Goal: Obtain resource: Obtain resource

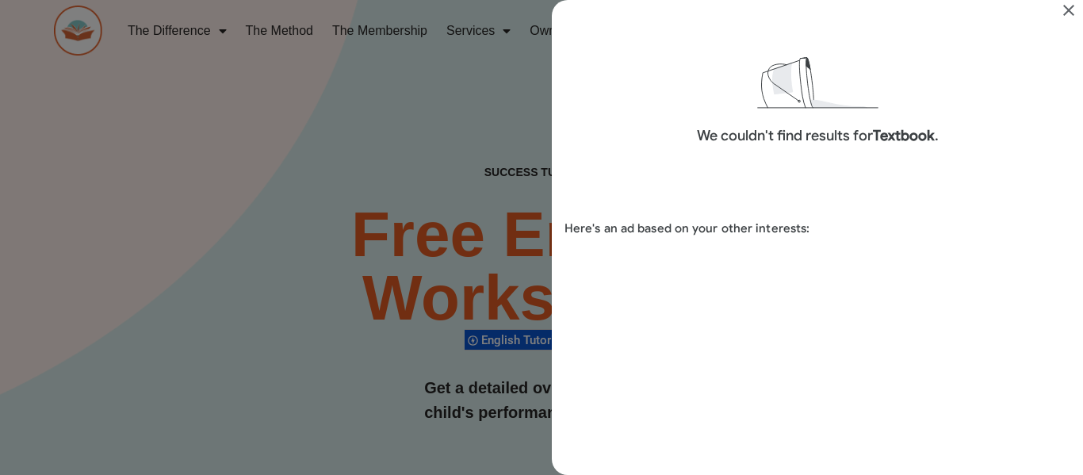
click at [406, 361] on div "Search results for Textbook" at bounding box center [541, 237] width 1083 height 475
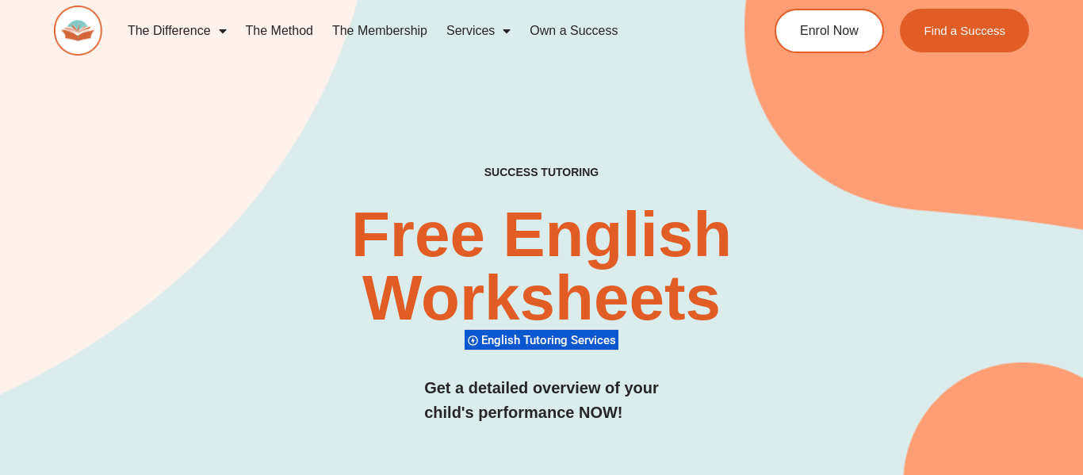
click at [499, 298] on h2 "Free English Worksheets​" at bounding box center [541, 266] width 643 height 127
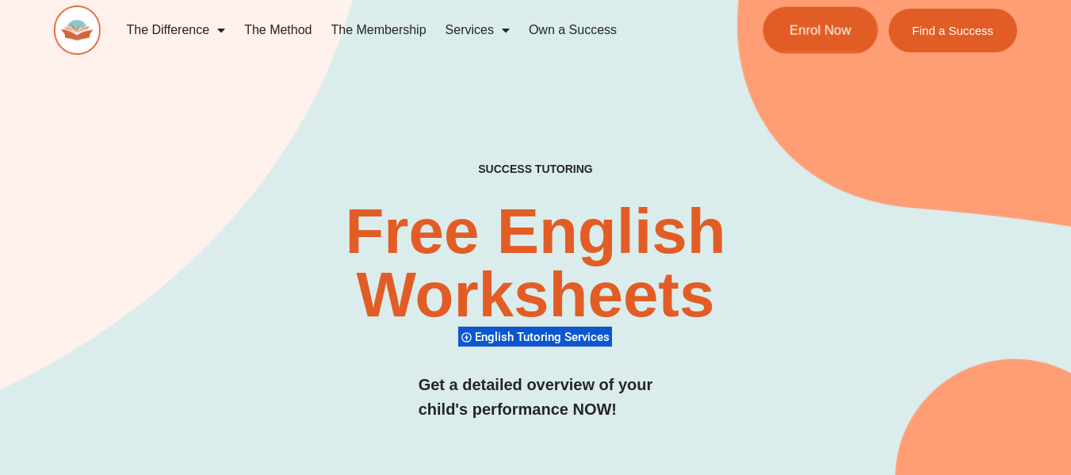
click at [823, 21] on link "Enrol Now" at bounding box center [820, 30] width 115 height 47
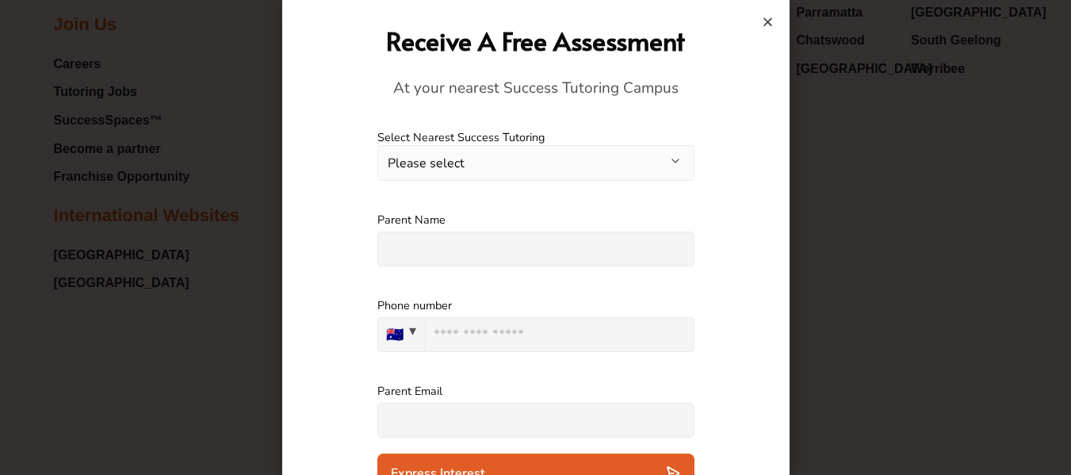
click at [634, 174] on button "Please select" at bounding box center [535, 163] width 317 height 36
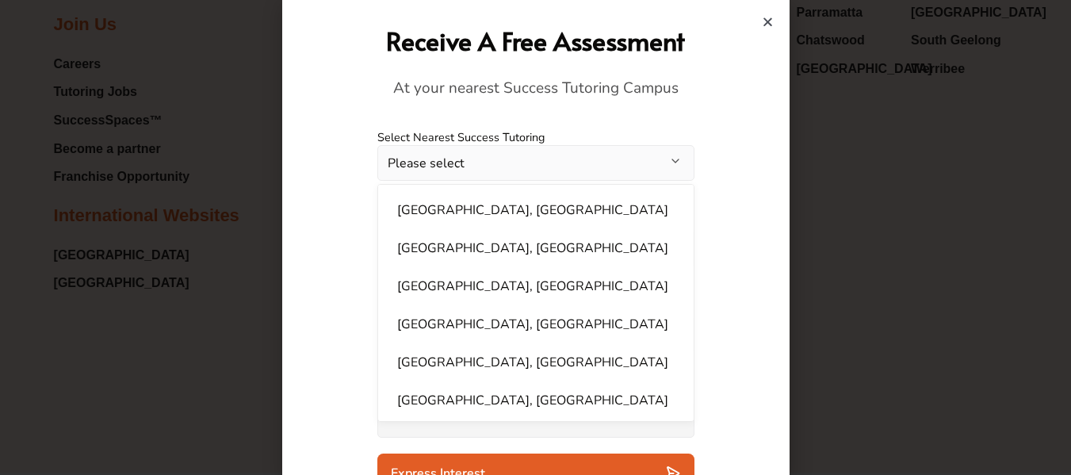
click at [608, 210] on li "[GEOGRAPHIC_DATA], [GEOGRAPHIC_DATA]" at bounding box center [536, 210] width 296 height 32
select select "**********"
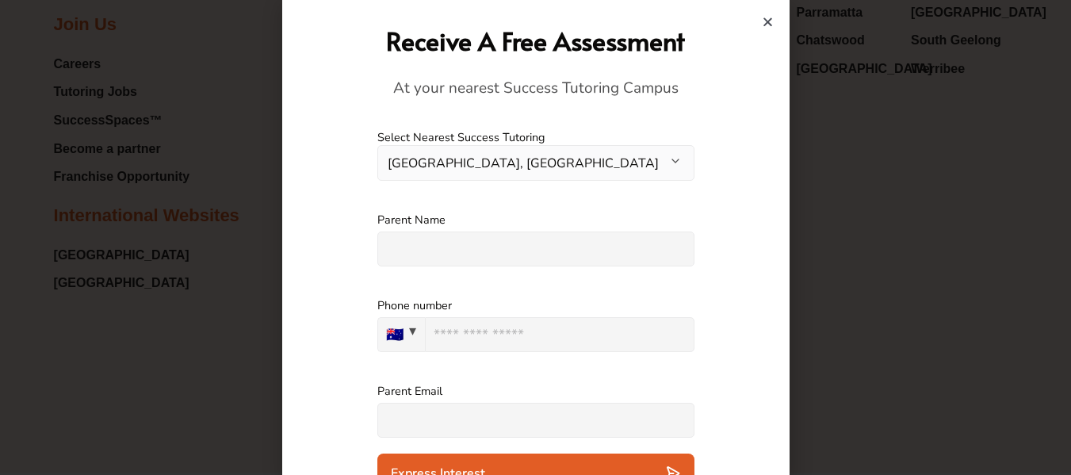
click at [575, 243] on input "text" at bounding box center [535, 248] width 317 height 35
click at [765, 27] on icon "Close" at bounding box center [768, 22] width 12 height 12
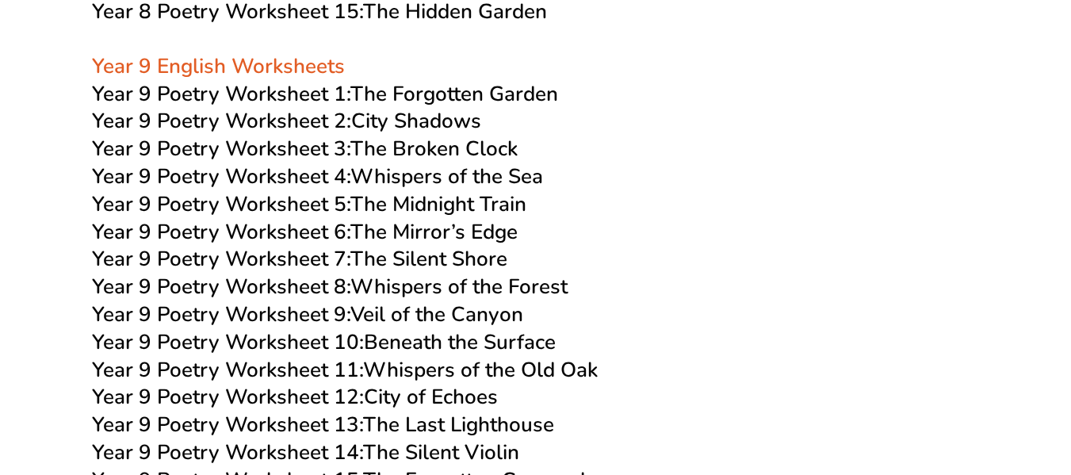
scroll to position [11141, 0]
click at [411, 80] on link "Year 9 Poetry Worksheet 1: The Forgotten Garden" at bounding box center [325, 94] width 466 height 28
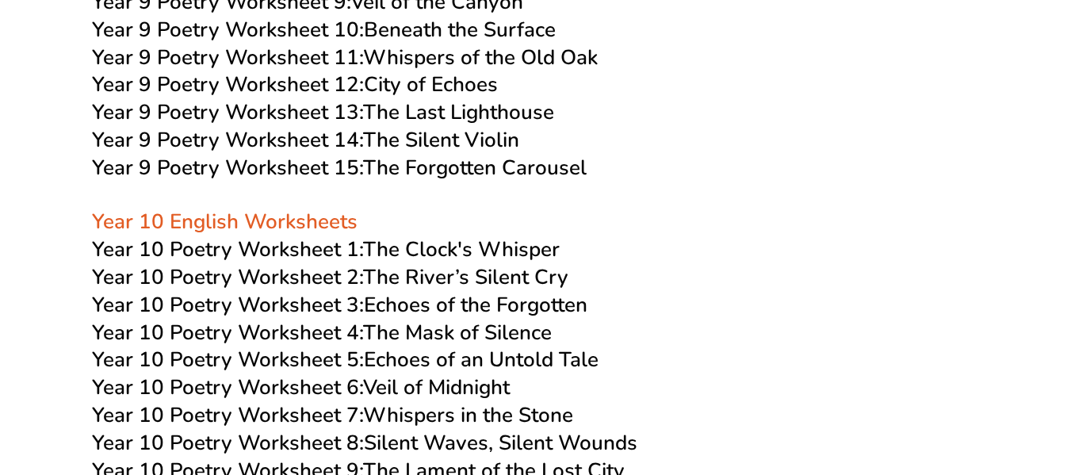
scroll to position [11433, 0]
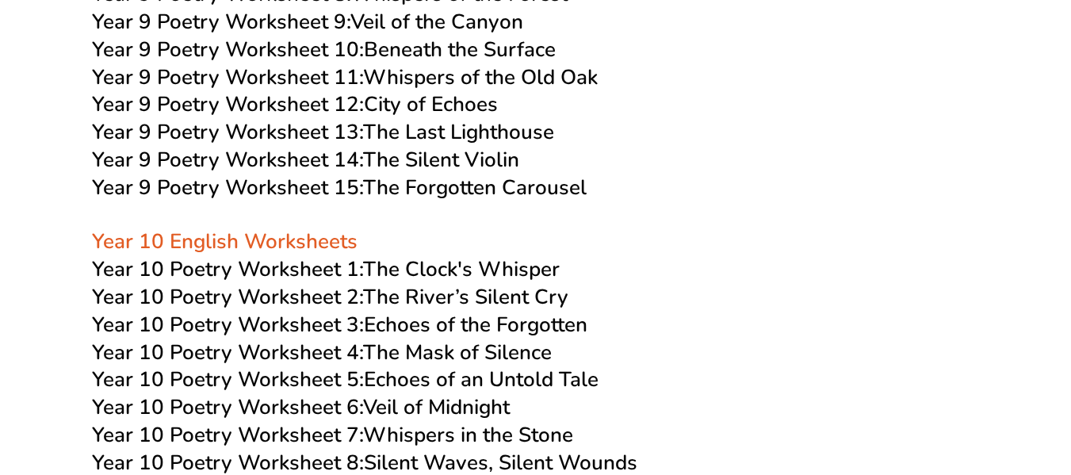
click at [449, 255] on link "Year 10 Poetry Worksheet 1: The Clock's Whisper" at bounding box center [326, 269] width 468 height 28
